Goal: Task Accomplishment & Management: Complete application form

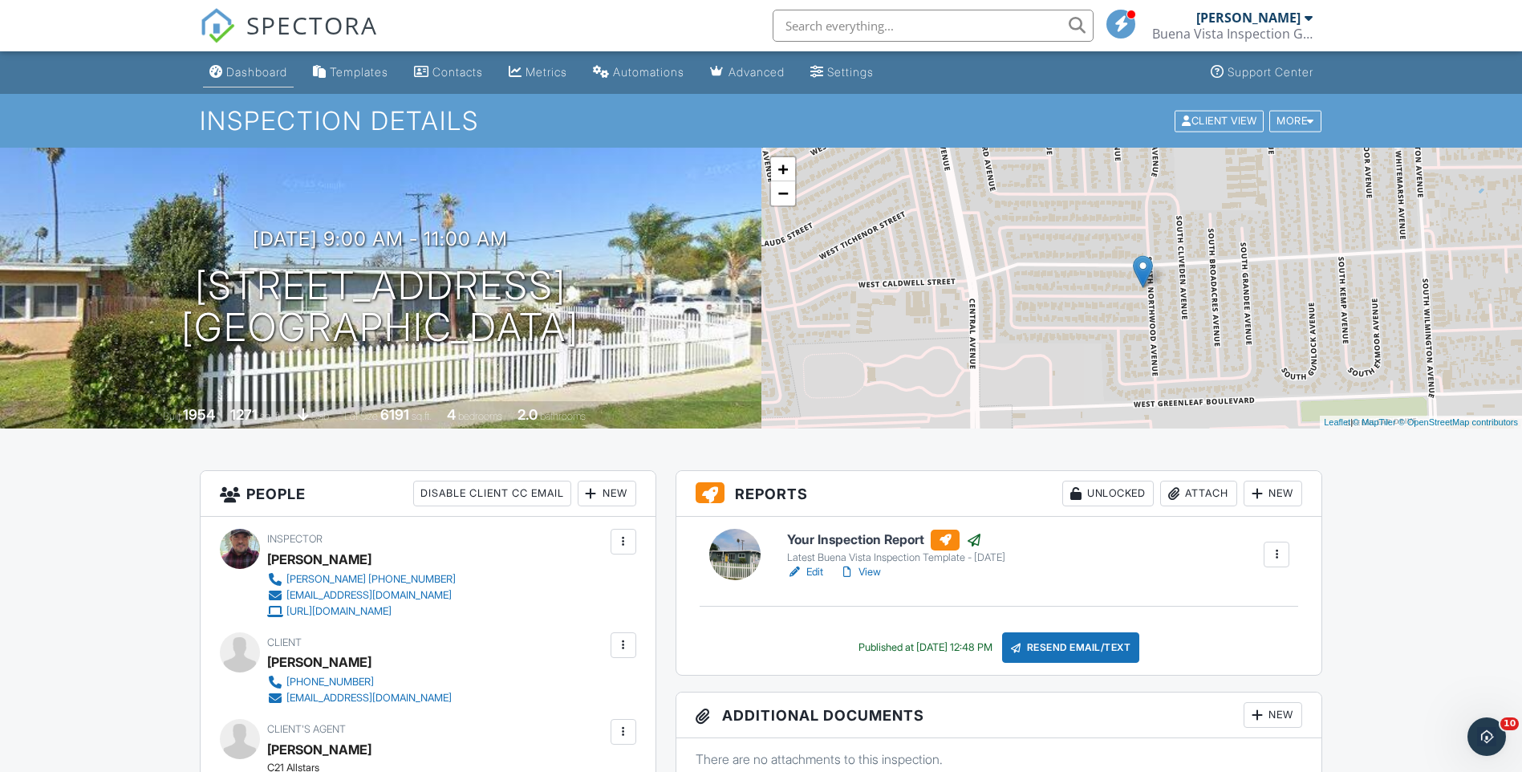
click at [270, 73] on div "Dashboard" at bounding box center [256, 72] width 61 height 14
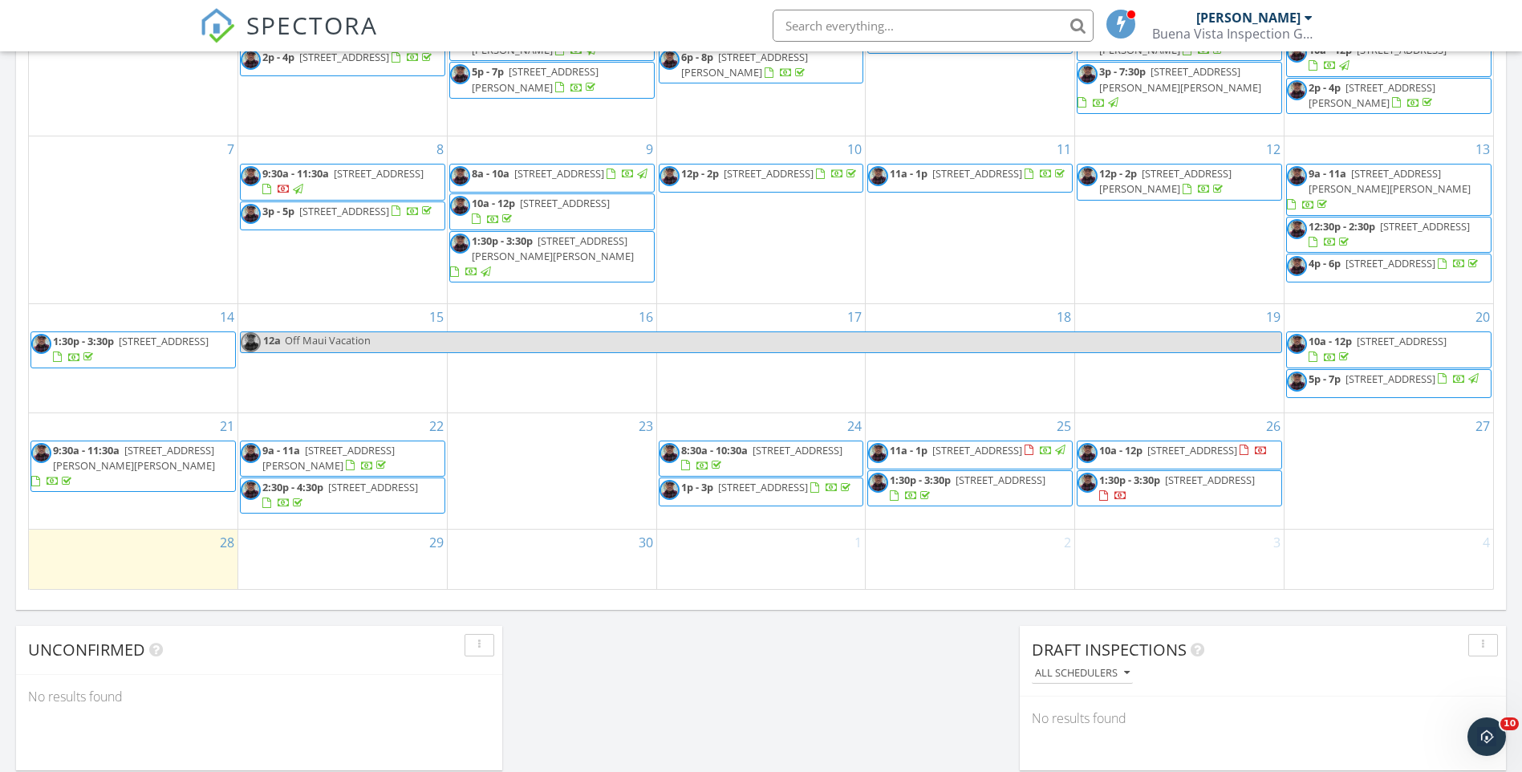
scroll to position [1043, 0]
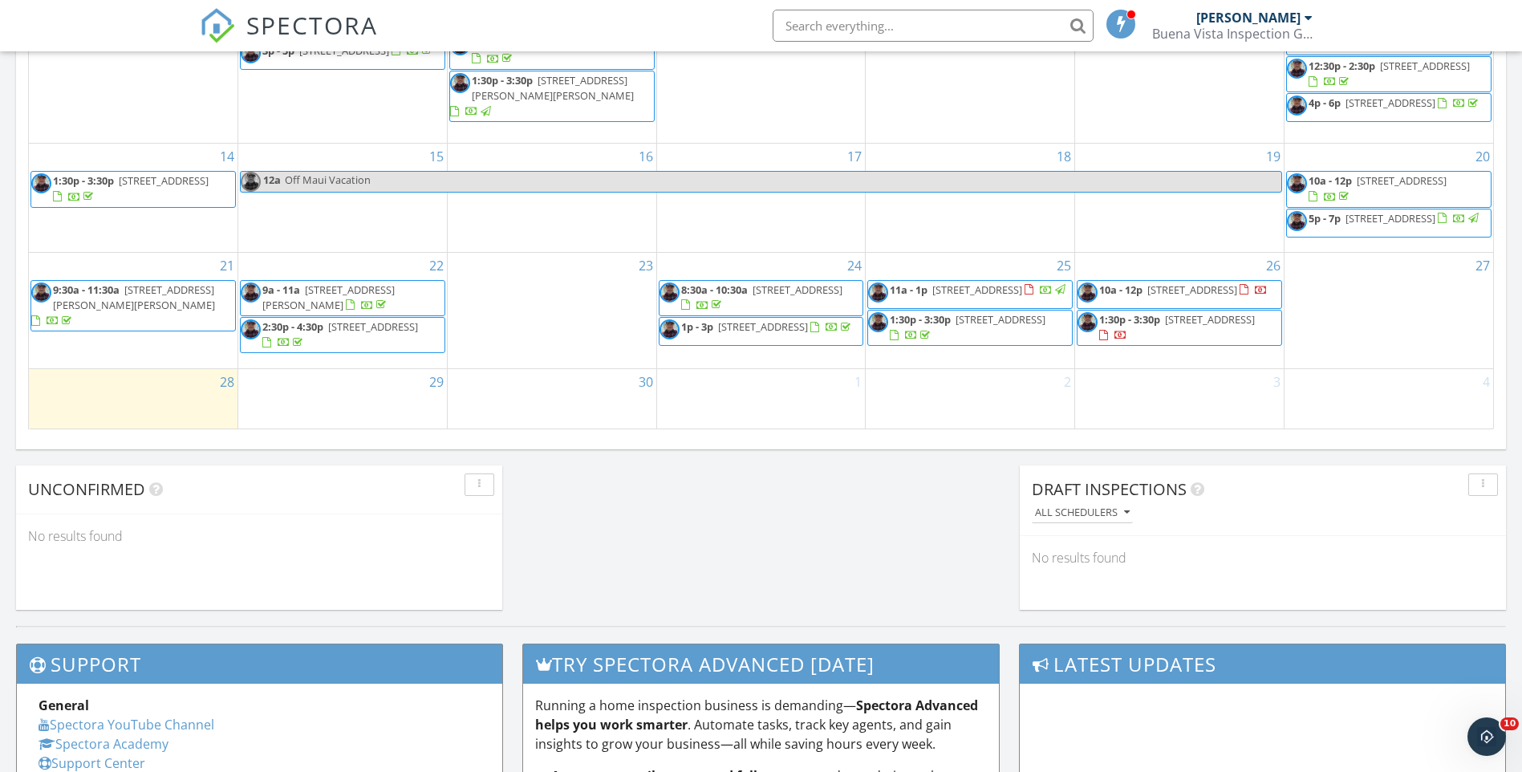
click at [132, 396] on div "28" at bounding box center [133, 398] width 209 height 59
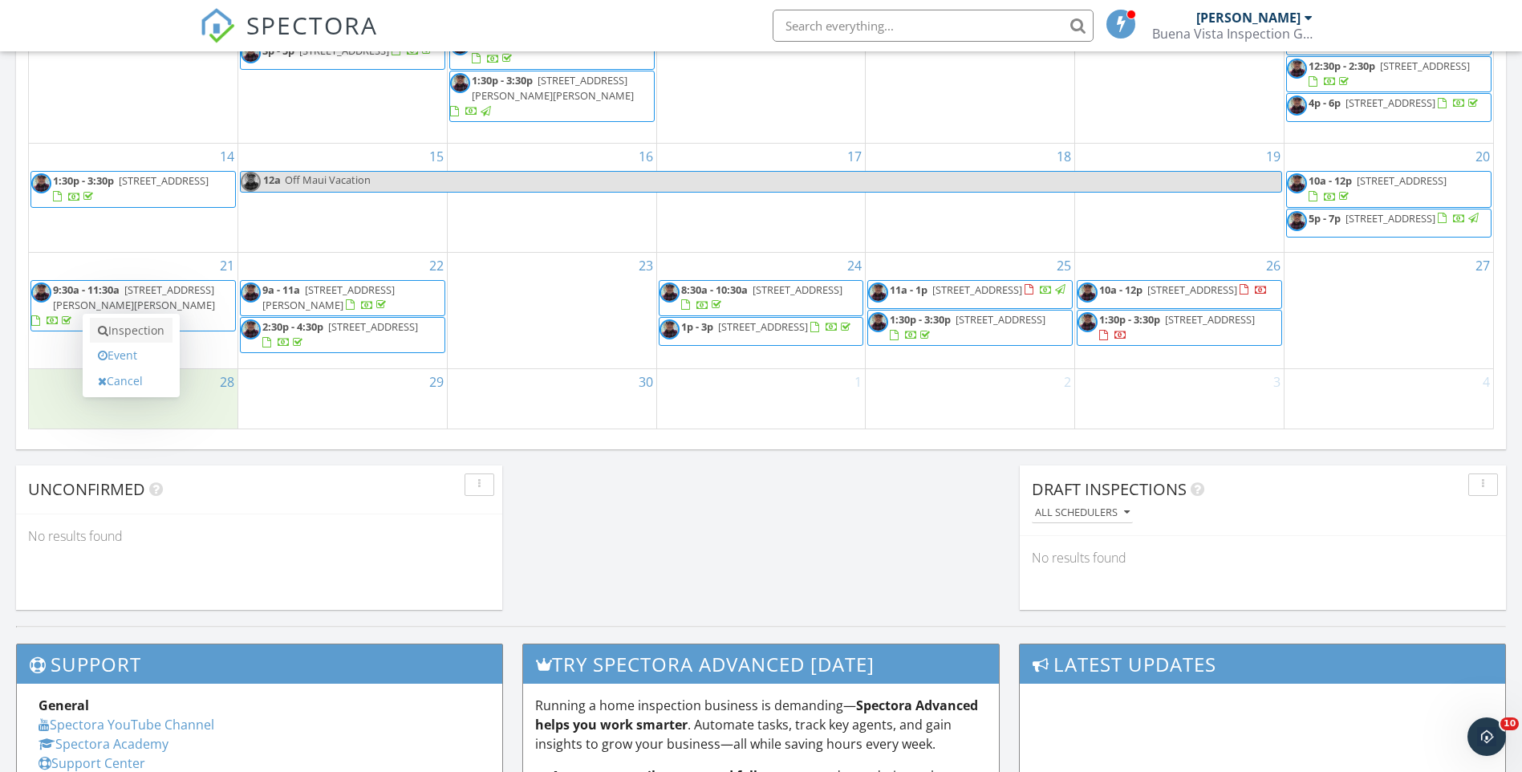
click at [149, 336] on link "Inspection" at bounding box center [131, 331] width 83 height 26
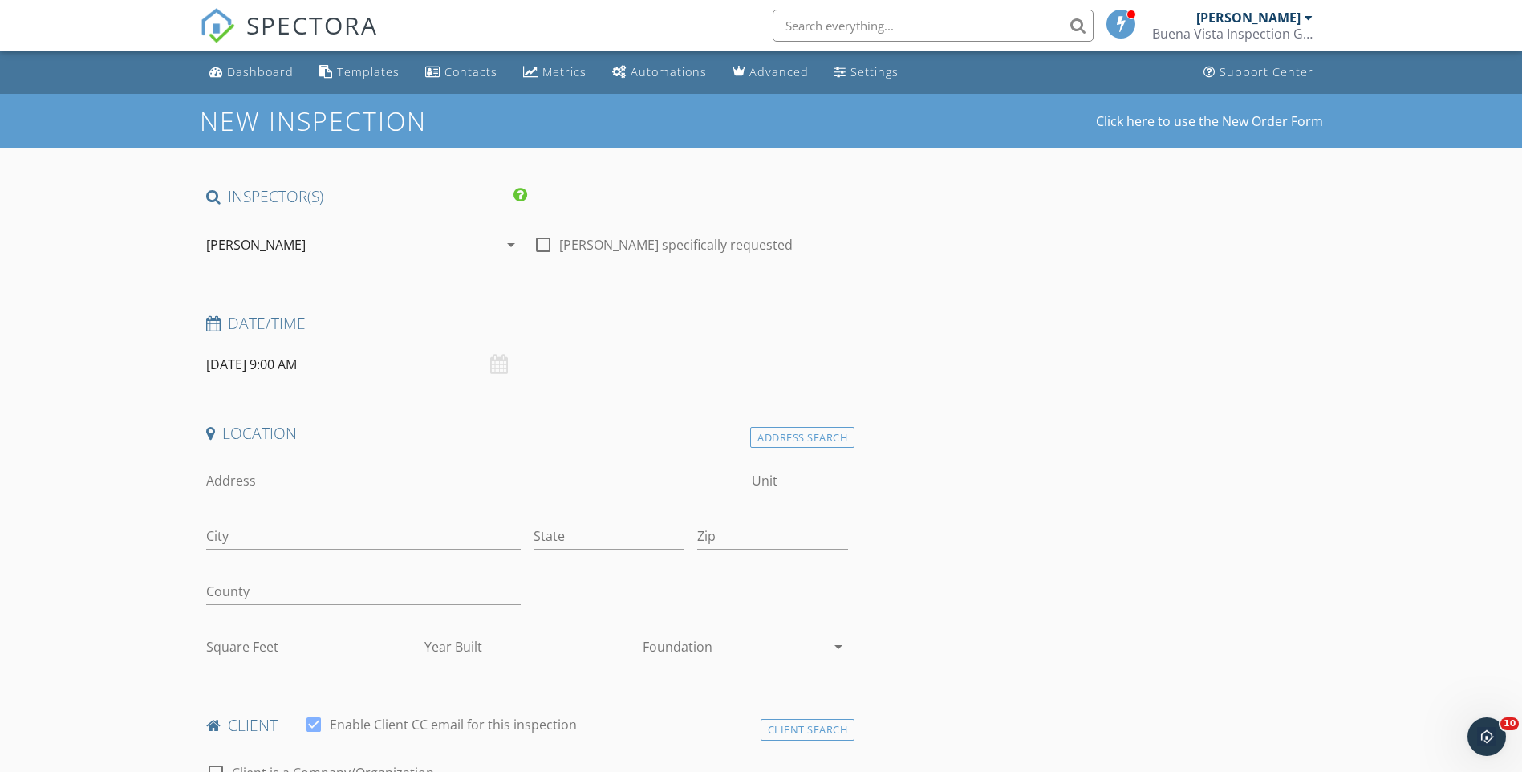
click at [261, 466] on div "Address" at bounding box center [473, 484] width 534 height 52
click at [256, 478] on input "Address" at bounding box center [473, 481] width 534 height 26
type input "4"
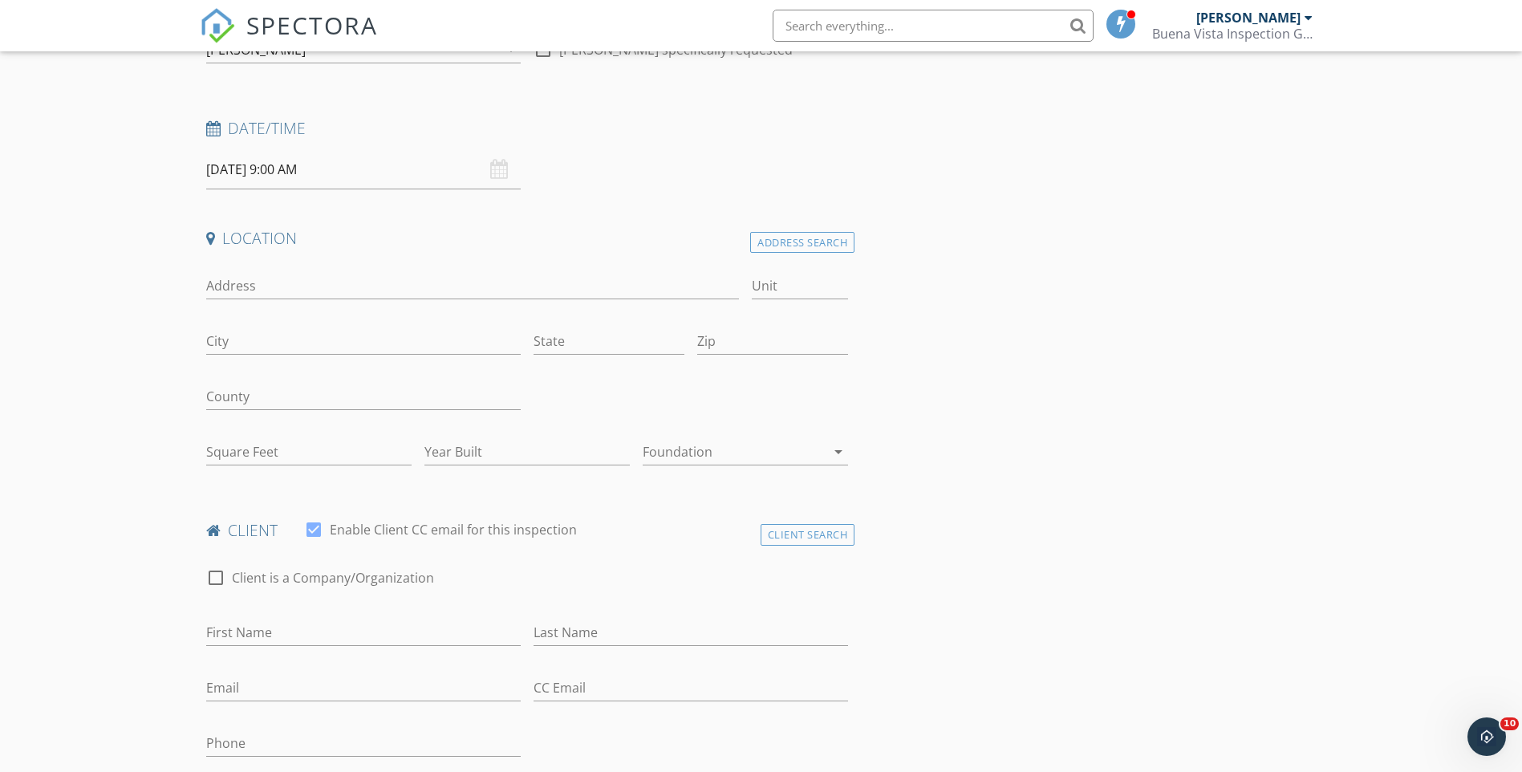
scroll to position [241, 0]
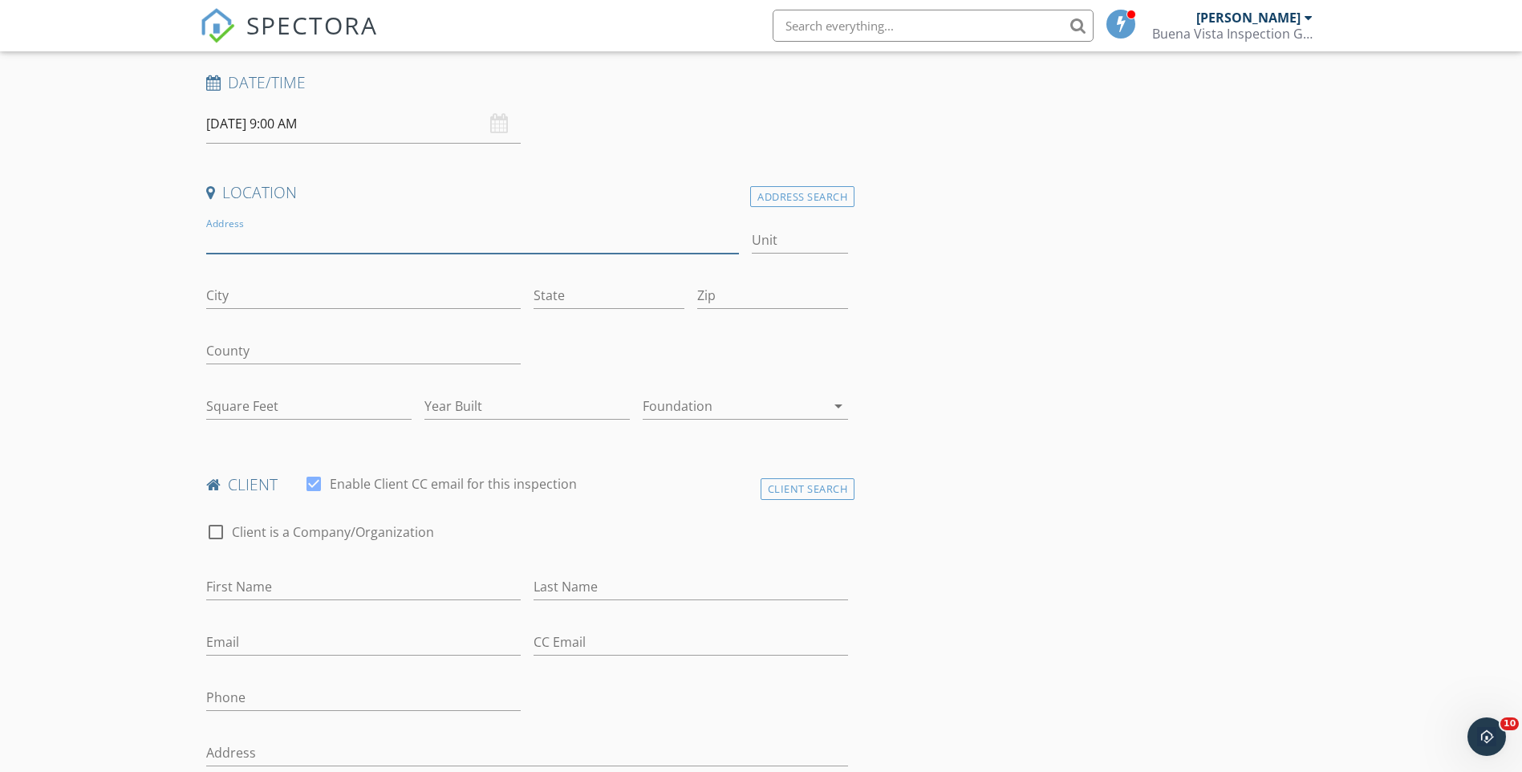
click at [282, 234] on input "Address" at bounding box center [473, 240] width 534 height 26
type input "451 E Lancaster Blvd"
type input "Lancaster"
click at [603, 292] on input "State" at bounding box center [609, 295] width 151 height 26
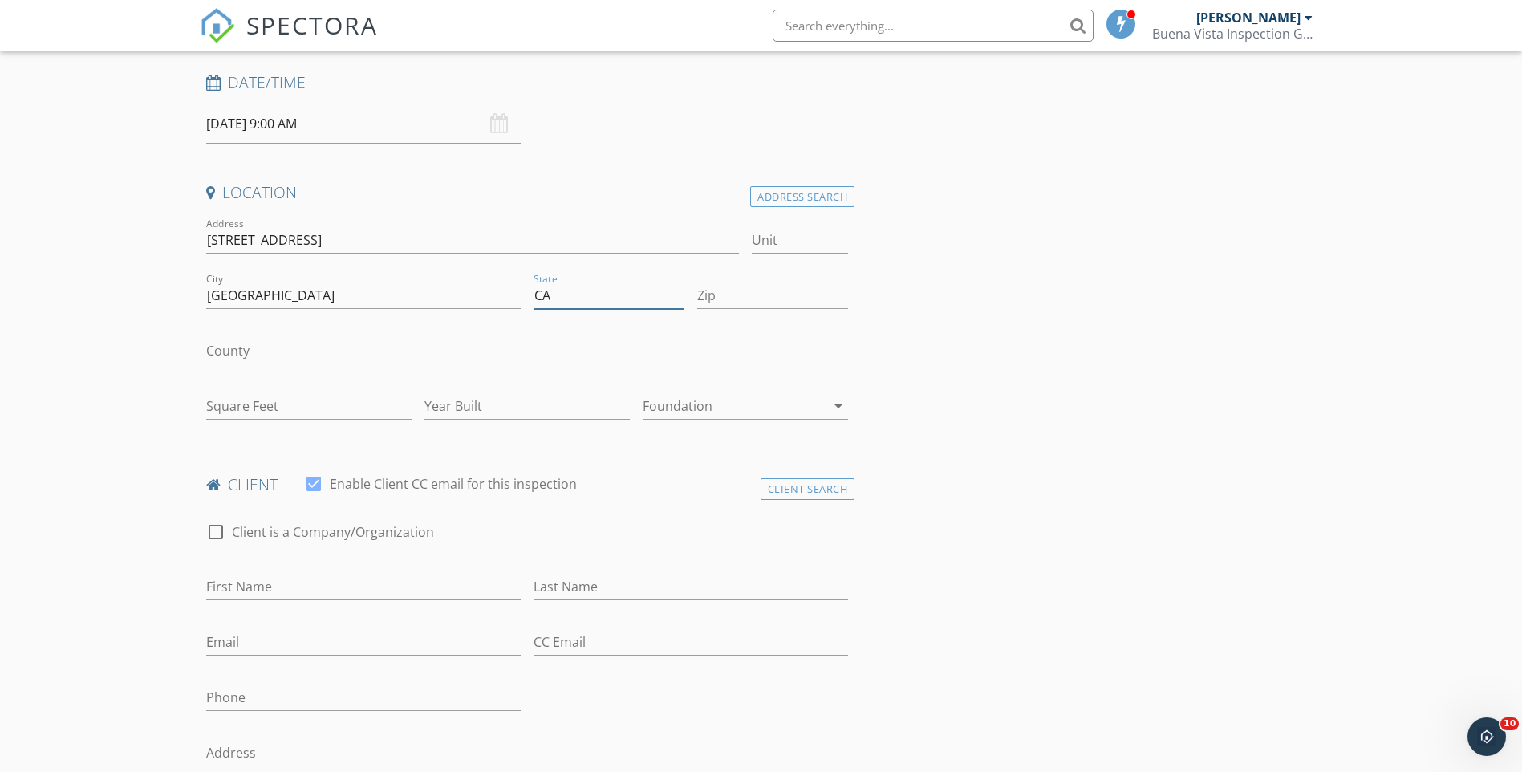
type input "CA"
click at [745, 300] on input "Zip" at bounding box center [772, 295] width 151 height 26
type input "93535"
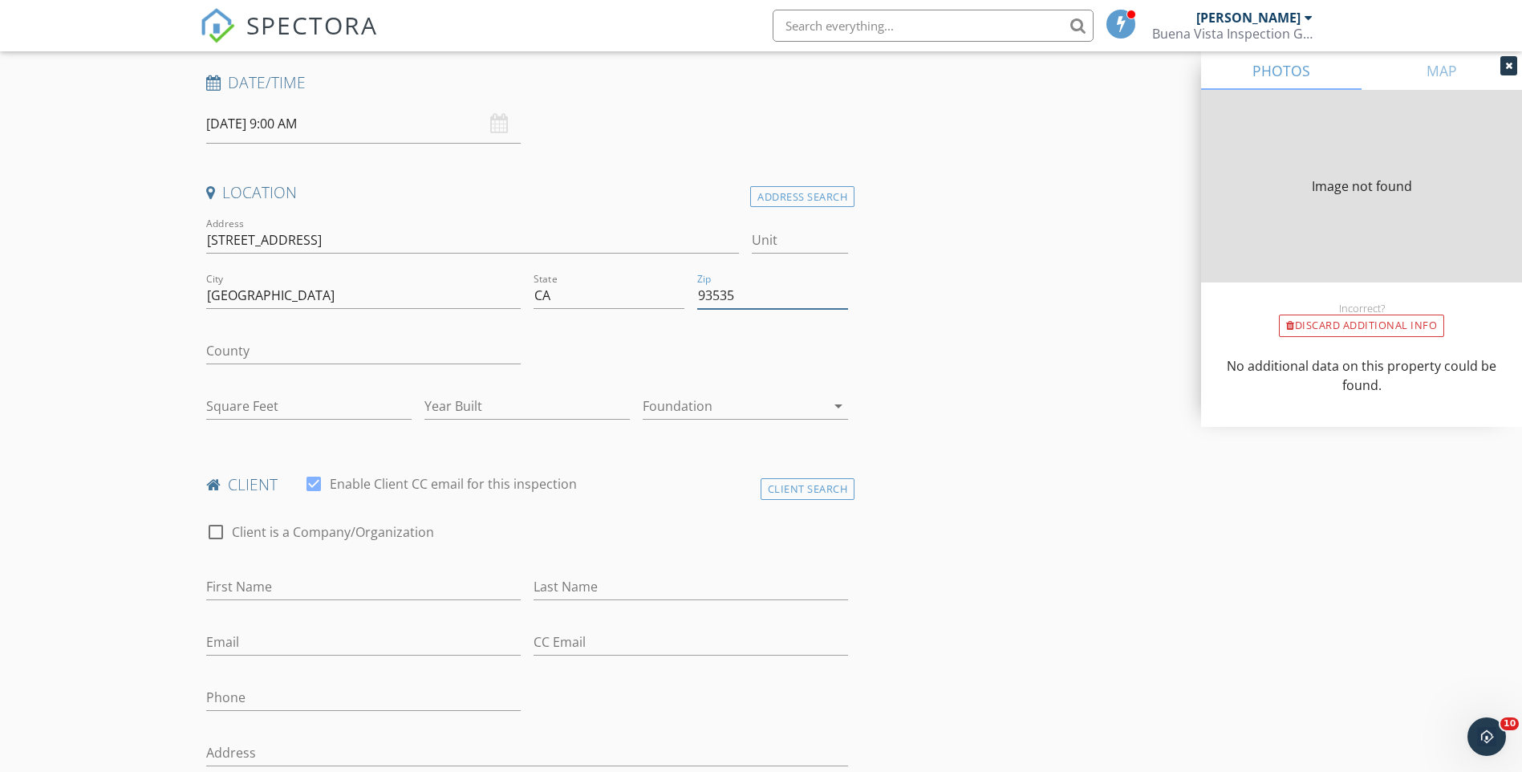
type input "2332"
type input "1978"
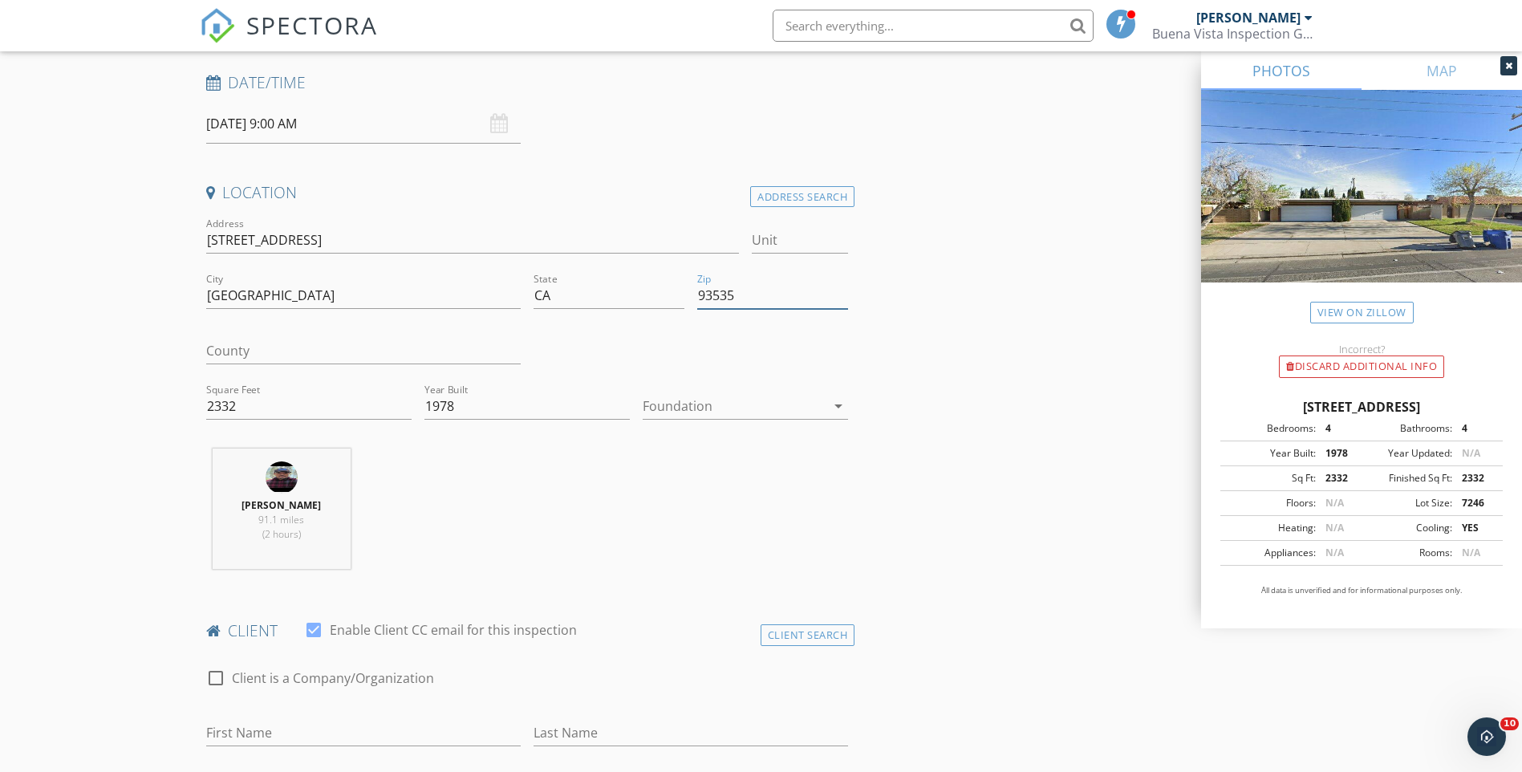
type input "93535"
click at [834, 403] on icon "arrow_drop_down" at bounding box center [838, 405] width 19 height 19
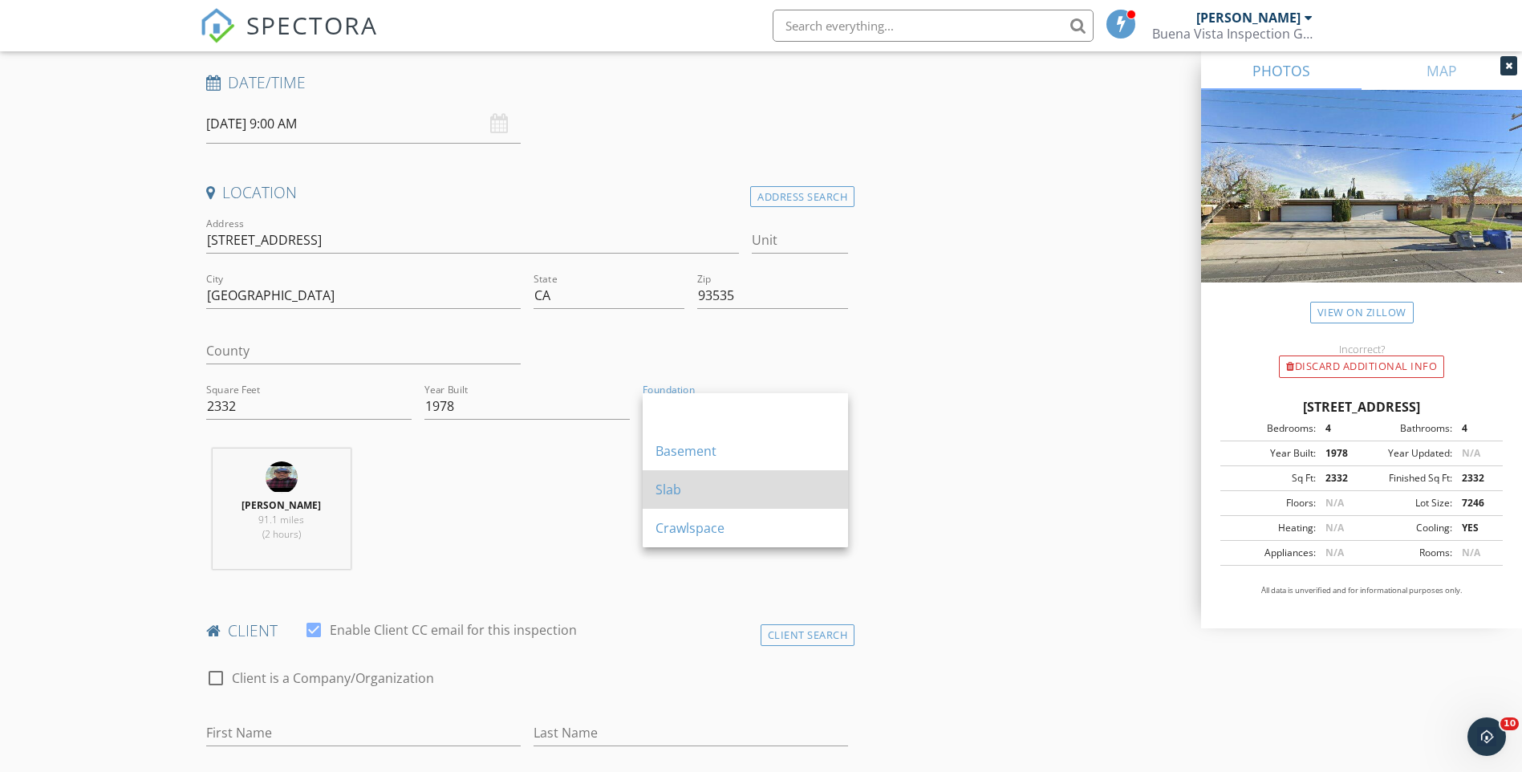
click at [771, 478] on div "Slab" at bounding box center [746, 489] width 180 height 39
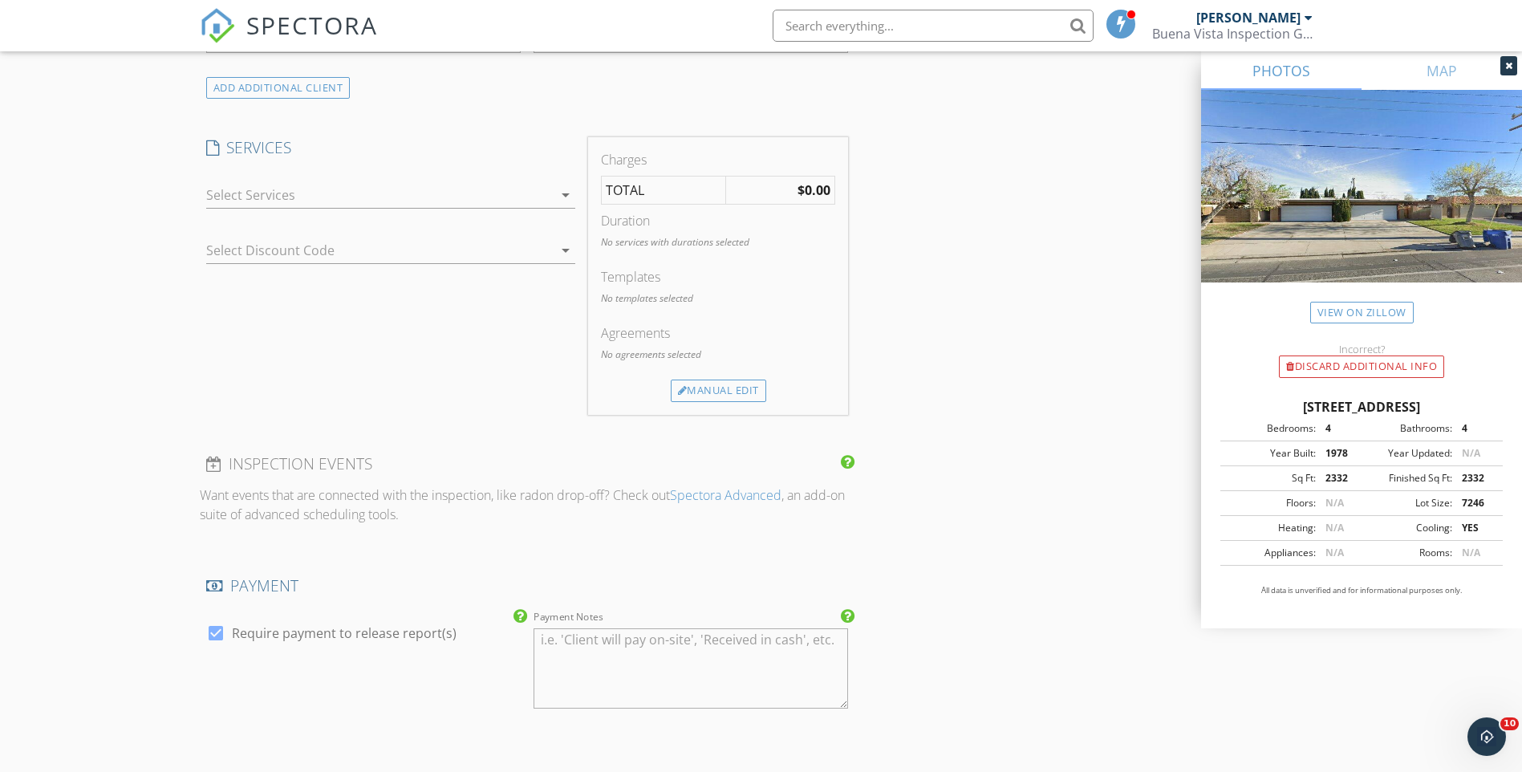
scroll to position [1284, 0]
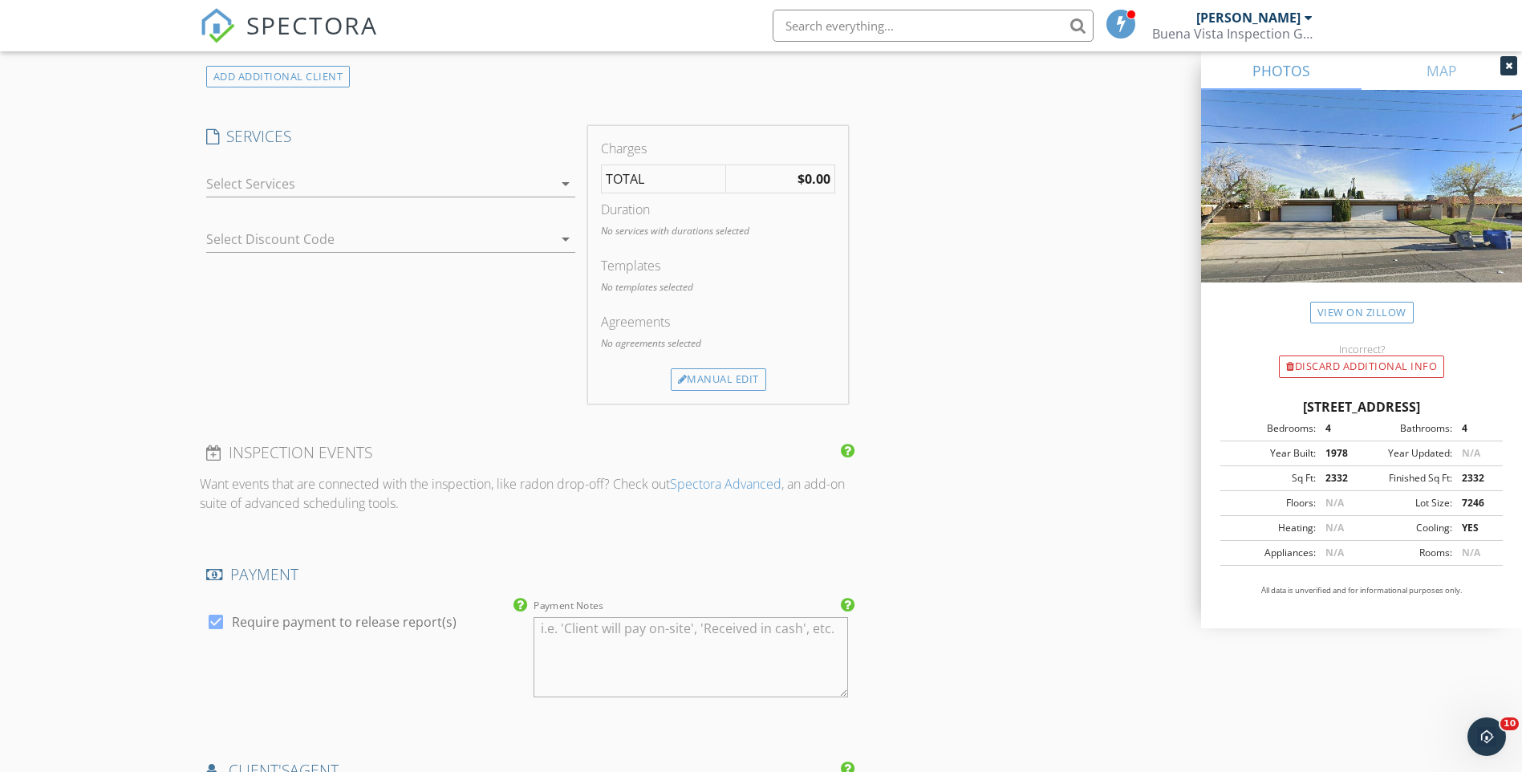
click at [567, 180] on icon "arrow_drop_down" at bounding box center [565, 183] width 19 height 19
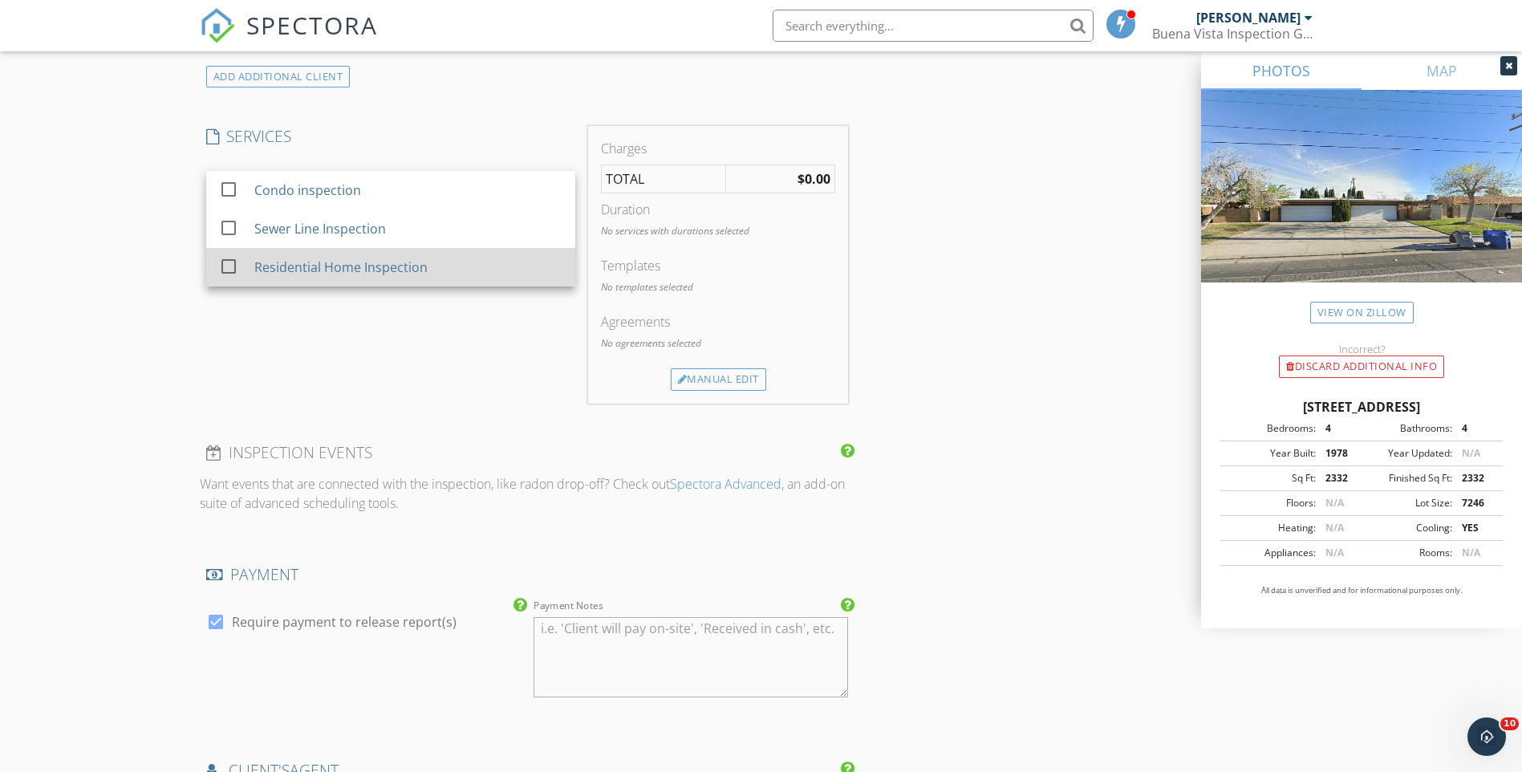
click at [226, 268] on div at bounding box center [228, 266] width 27 height 27
checkbox input "true"
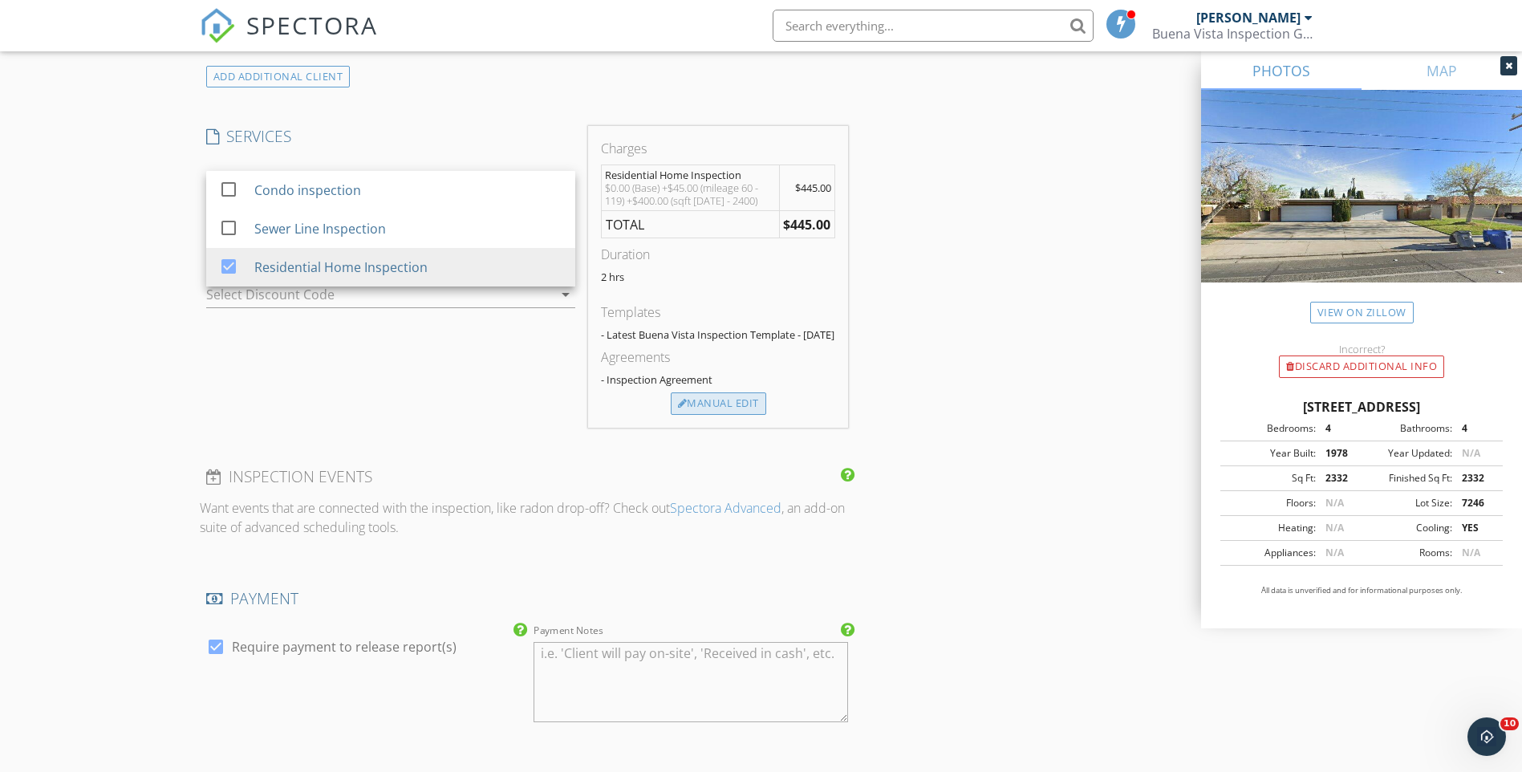
click at [730, 415] on div "Manual Edit" at bounding box center [719, 403] width 96 height 22
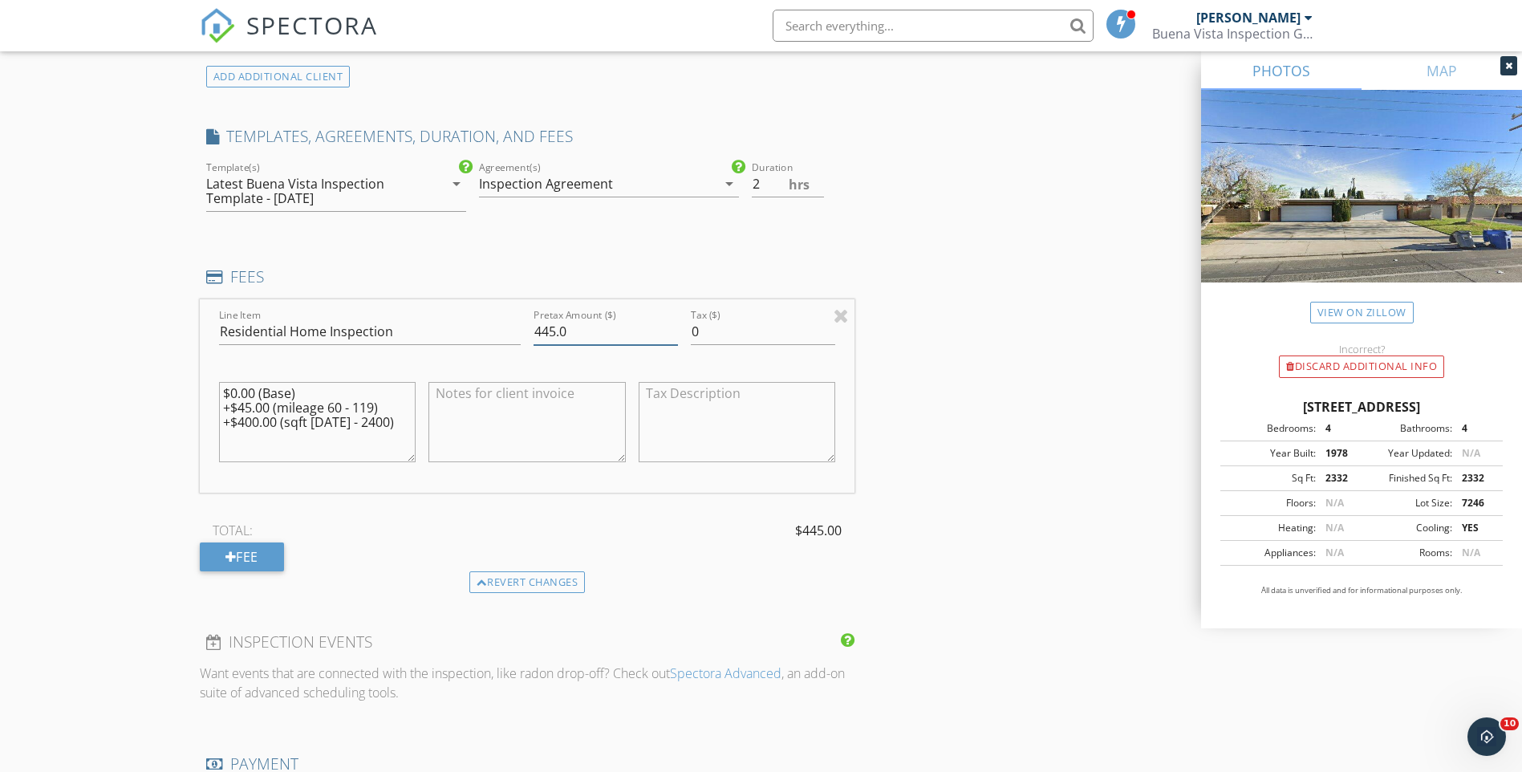
click at [537, 335] on input "445.0" at bounding box center [606, 332] width 144 height 26
type input "0"
type input "600.00"
click at [928, 356] on div "INSPECTOR(S) check_box Robert Gonzalez PRIMARY Robert Gonzalez arrow_drop_down …" at bounding box center [762, 423] width 1124 height 3042
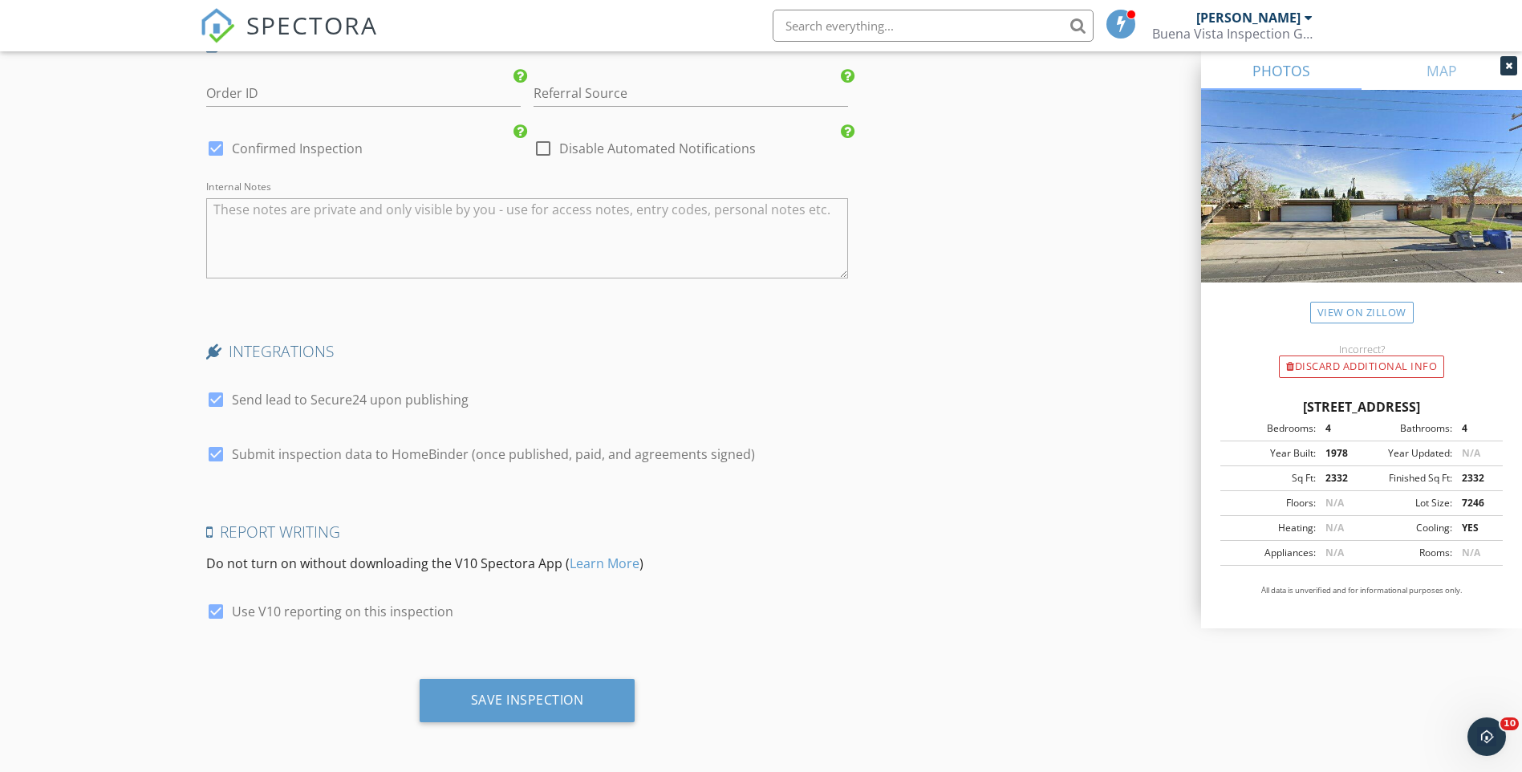
scroll to position [2495, 0]
click at [548, 695] on div "Save Inspection" at bounding box center [527, 699] width 113 height 16
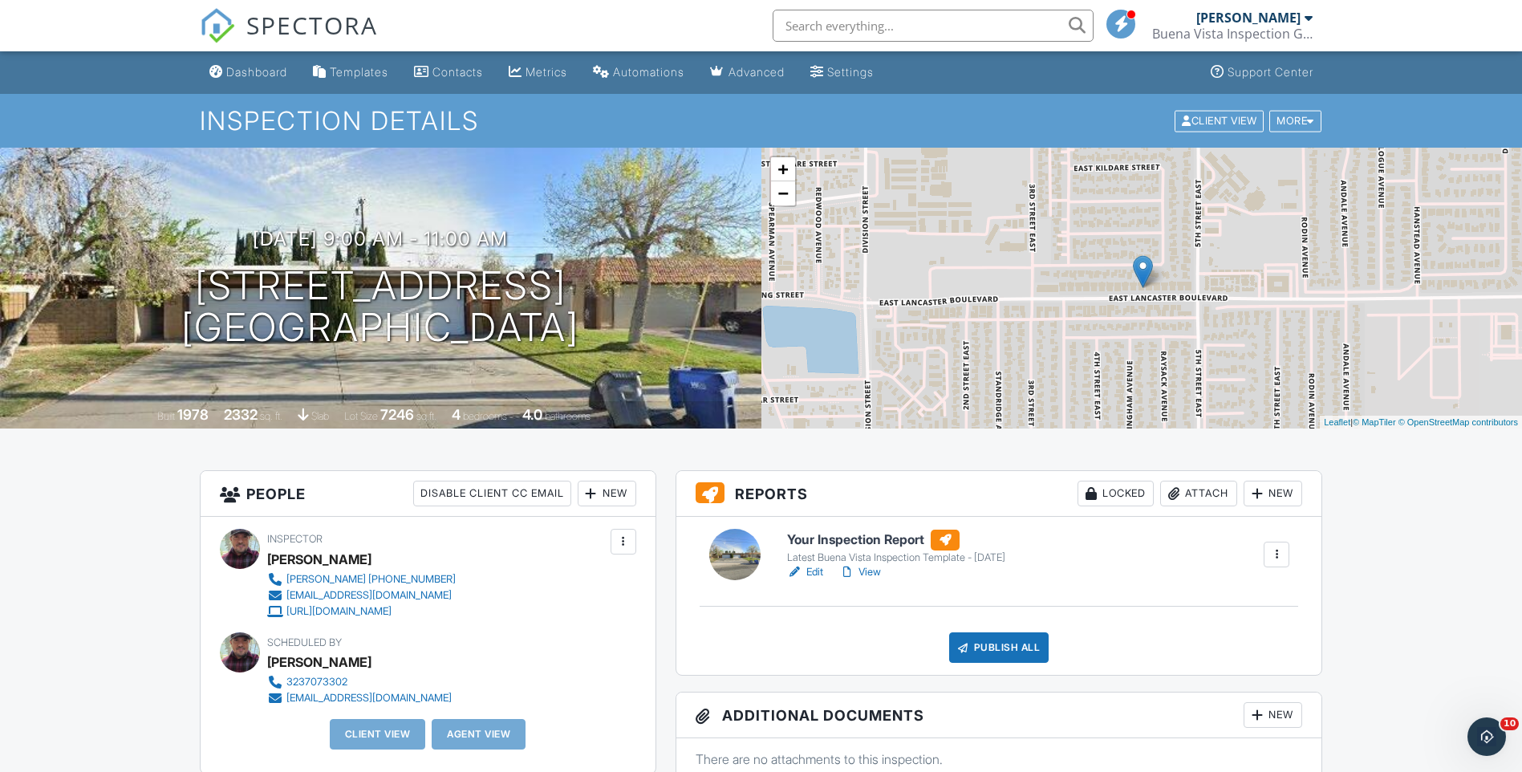
click at [234, 67] on div "Dashboard" at bounding box center [256, 72] width 61 height 14
